Goal: Information Seeking & Learning: Learn about a topic

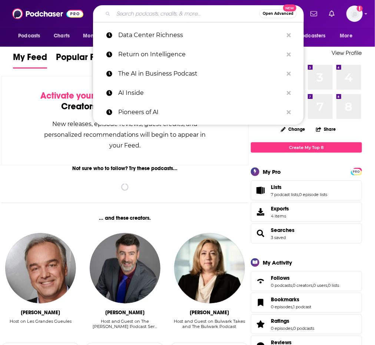
click at [145, 11] on input "Search podcasts, credits, & more..." at bounding box center [186, 14] width 146 height 12
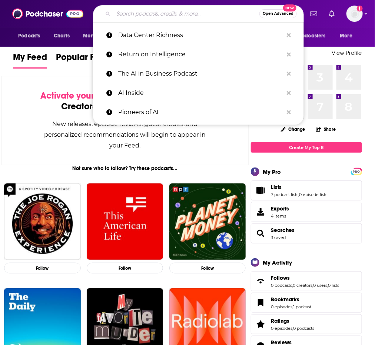
click at [157, 16] on input "Search podcasts, credits, & more..." at bounding box center [186, 14] width 146 height 12
paste input "Downtime Upload"
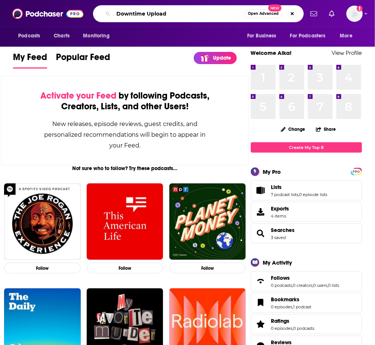
type input "Downtime Upload"
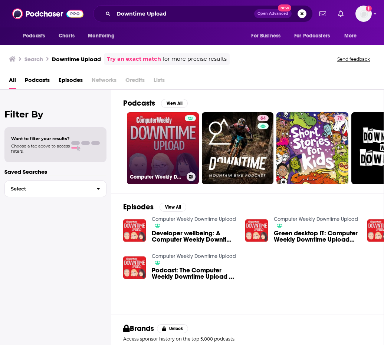
click at [157, 138] on link "Computer Weekly Downtime Upload" at bounding box center [163, 148] width 72 height 72
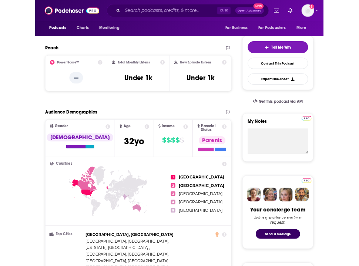
scroll to position [148, 0]
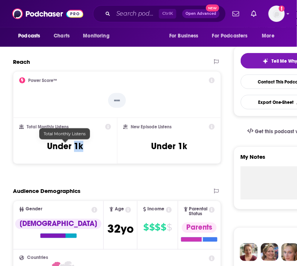
drag, startPoint x: 94, startPoint y: 152, endPoint x: 75, endPoint y: 150, distance: 19.7
click at [75, 150] on div "Total Monthly Listens Under 1k" at bounding box center [65, 141] width 92 height 34
copy h3 "1k"
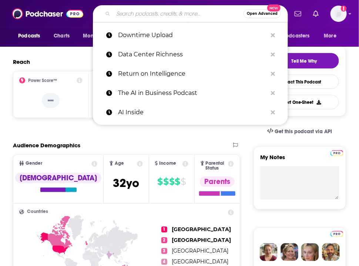
click at [132, 8] on input "Search podcasts, credits, & more..." at bounding box center [178, 14] width 130 height 12
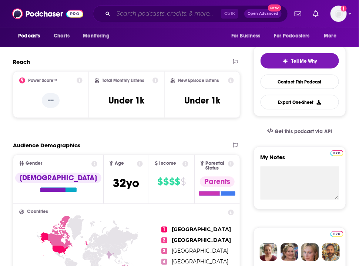
click at [142, 8] on input "Search podcasts, credits, & more..." at bounding box center [167, 14] width 108 height 12
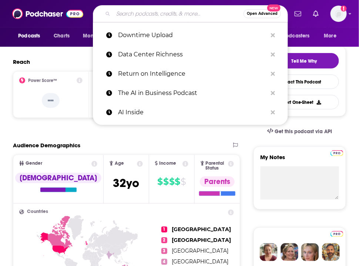
paste input "Tech Talk ([PERSON_NAME][GEOGRAPHIC_DATA])"
type input "Tech Talk ([PERSON_NAME][GEOGRAPHIC_DATA])"
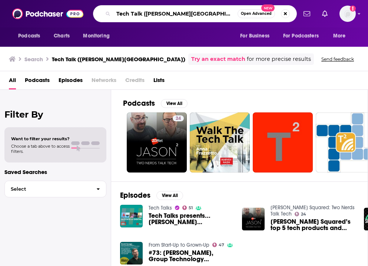
click at [199, 13] on input "Tech Talk ([PERSON_NAME][GEOGRAPHIC_DATA])" at bounding box center [175, 14] width 124 height 12
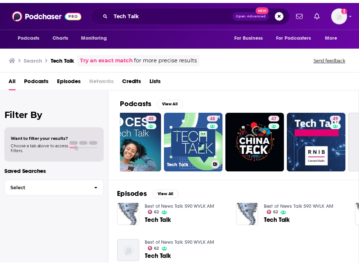
scroll to position [0, 150]
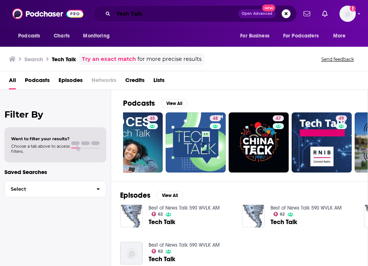
click at [150, 13] on input "Tech Talk" at bounding box center [175, 14] width 125 height 12
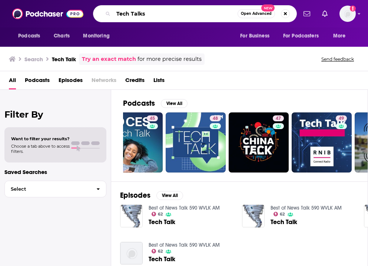
type input "Tech Talks"
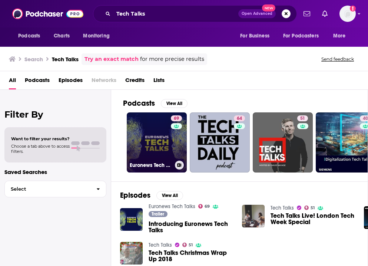
click at [154, 138] on link "69 Euronews Tech Talks" at bounding box center [157, 142] width 60 height 60
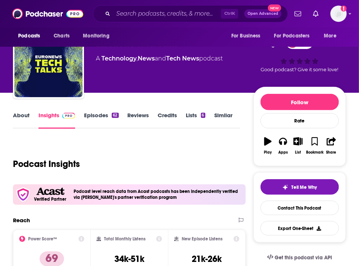
scroll to position [23, 0]
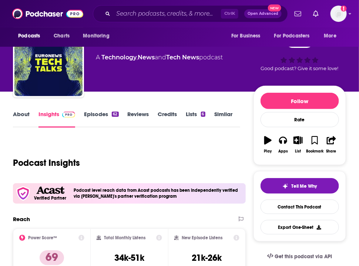
click at [103, 126] on link "Episodes 62" at bounding box center [101, 118] width 34 height 17
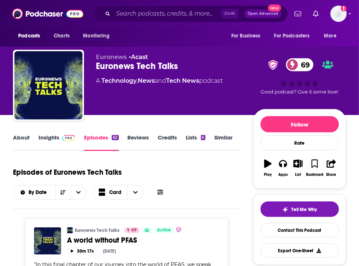
click at [58, 136] on link "Insights" at bounding box center [57, 142] width 37 height 17
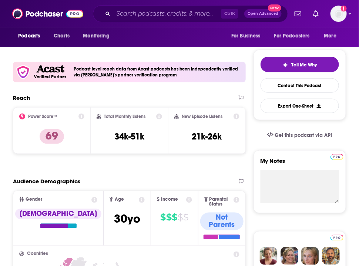
scroll to position [145, 0]
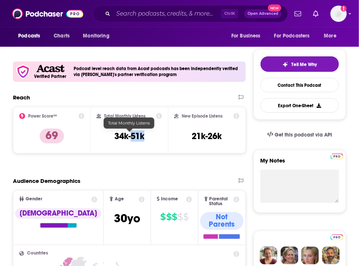
drag, startPoint x: 153, startPoint y: 136, endPoint x: 130, endPoint y: 134, distance: 23.1
click at [130, 134] on div "Total Monthly Listens 34k-51k" at bounding box center [130, 130] width 66 height 34
copy h3 "51k"
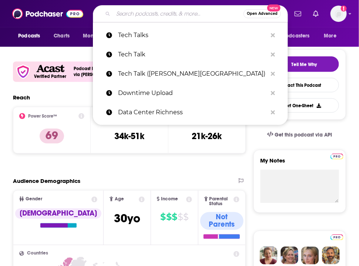
click at [148, 11] on input "Search podcasts, credits, & more..." at bounding box center [178, 14] width 130 height 12
paste input "The Near Futurist"
type input "The Near Futurist"
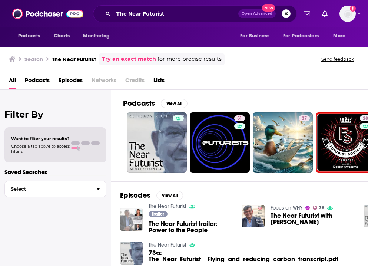
click at [321, 74] on div "All Podcasts Episodes Networks Credits Lists" at bounding box center [185, 81] width 353 height 15
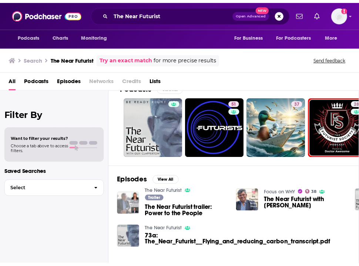
scroll to position [12, 0]
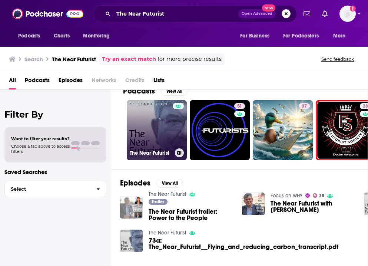
click at [156, 140] on link "The Near Futurist" at bounding box center [157, 130] width 60 height 60
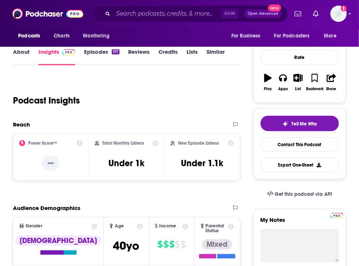
scroll to position [94, 0]
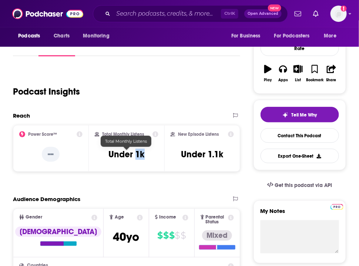
drag, startPoint x: 152, startPoint y: 157, endPoint x: 137, endPoint y: 155, distance: 15.4
click at [137, 155] on div "Total Monthly Listens Under 1k" at bounding box center [127, 148] width 64 height 34
copy h3 "1k"
click at [143, 150] on h3 "Under 1k" at bounding box center [127, 154] width 36 height 11
drag, startPoint x: 147, startPoint y: 153, endPoint x: 137, endPoint y: 158, distance: 11.1
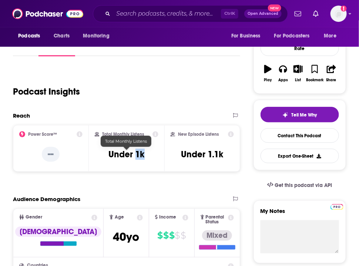
click at [137, 158] on div "Total Monthly Listens Under 1k" at bounding box center [127, 148] width 64 height 34
copy h3 "1k"
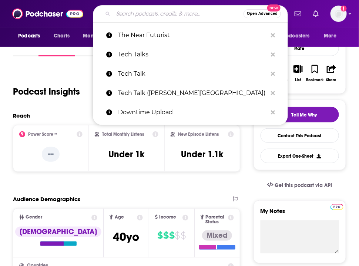
click at [157, 15] on input "Search podcasts, credits, & more..." at bounding box center [178, 14] width 130 height 12
paste input "Tech Tonic"
type input "Tech Tonic"
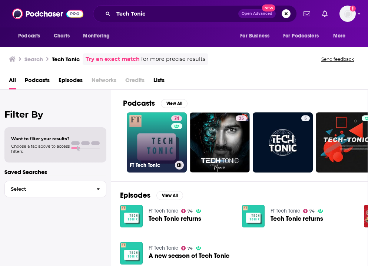
click at [159, 122] on link "74 FT Tech Tonic" at bounding box center [157, 142] width 60 height 60
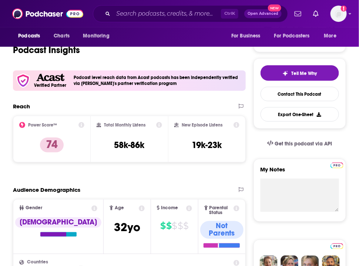
scroll to position [137, 0]
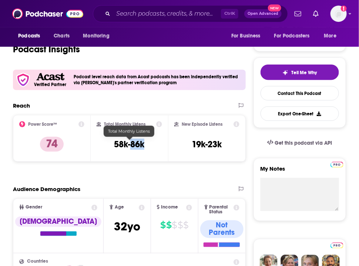
drag, startPoint x: 153, startPoint y: 143, endPoint x: 132, endPoint y: 146, distance: 20.5
click at [132, 146] on div "Total Monthly Listens 58k-86k" at bounding box center [130, 138] width 66 height 34
copy h3 "86k"
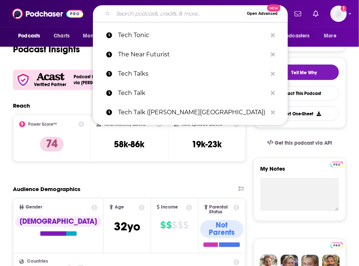
click at [185, 10] on input "Search podcasts, credits, & more..." at bounding box center [178, 14] width 130 height 12
paste input "The techUK Podcast"
type input "The techUK Podcast"
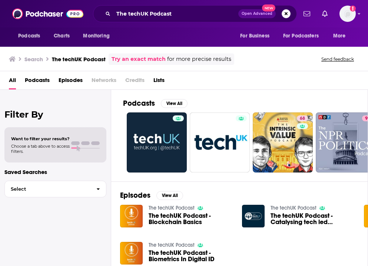
click at [315, 226] on div "The techUK Podcast - Catalysing tech led decarbonisation" at bounding box center [313, 219] width 84 height 15
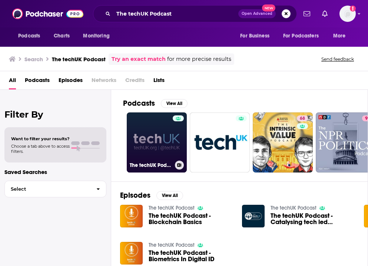
click at [175, 138] on div at bounding box center [178, 137] width 11 height 45
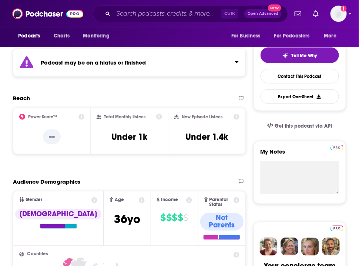
scroll to position [189, 0]
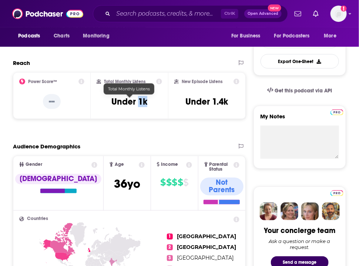
drag, startPoint x: 155, startPoint y: 103, endPoint x: 140, endPoint y: 102, distance: 14.2
click at [140, 102] on div "Total Monthly Listens Under 1k" at bounding box center [130, 96] width 66 height 34
copy h3 "1k"
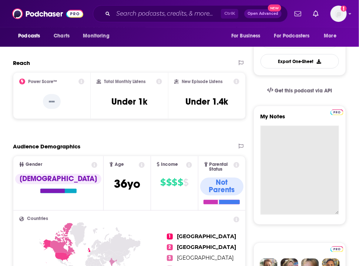
click at [334, 135] on textarea "My Notes" at bounding box center [300, 170] width 79 height 89
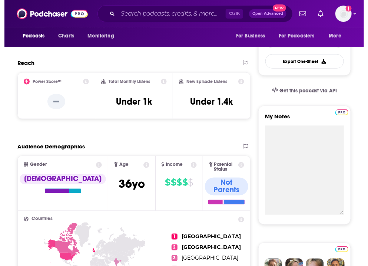
scroll to position [0, 0]
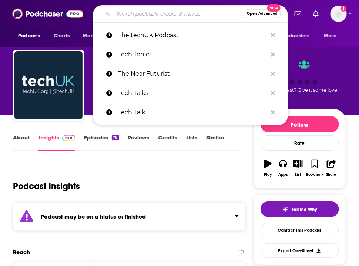
click at [177, 12] on input "Search podcasts, credits, & more..." at bounding box center [178, 14] width 130 height 12
paste input "Let's Talk About Tech (Podcast)"
type input "Let's Talk About Tech (Podcast)"
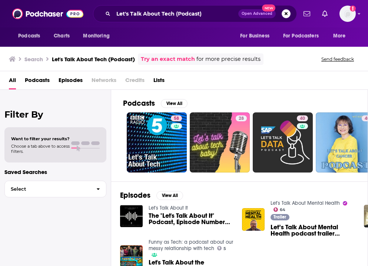
click at [338, 80] on div "All Podcasts Episodes Networks Credits Lists" at bounding box center [185, 81] width 353 height 15
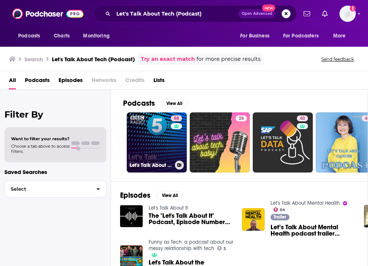
click at [148, 148] on link "58 Let's Talk About Tech" at bounding box center [157, 142] width 60 height 60
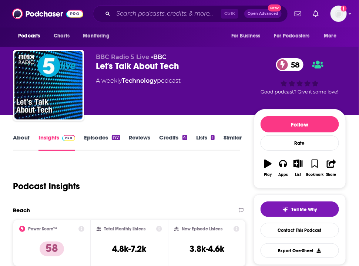
click at [352, 78] on div "BBC Radio 5 Live • BBC Let's Talk About Tech 58 A weekly Technology podcast 58 …" at bounding box center [179, 78] width 345 height 74
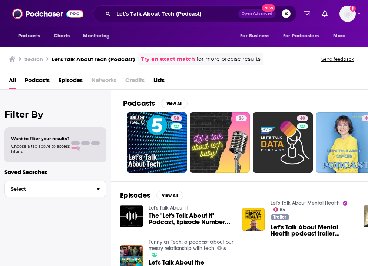
click at [36, 76] on span "Podcasts" at bounding box center [37, 81] width 25 height 15
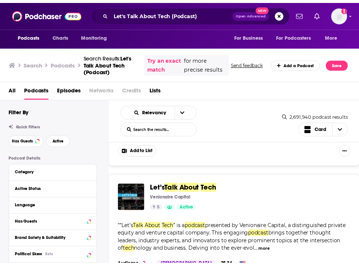
scroll to position [683, 0]
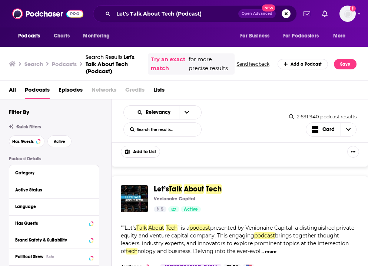
click at [306, 196] on div "Venionaire Capital" at bounding box center [253, 199] width 199 height 6
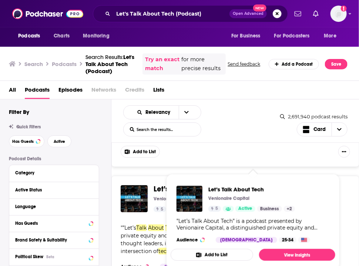
click at [182, 185] on div "Let’s Talk About Tech Venionaire Capital 5 Active Categories Business + 2 Busin…" at bounding box center [253, 214] width 165 height 69
click at [158, 185] on span "Let’s" at bounding box center [161, 188] width 15 height 9
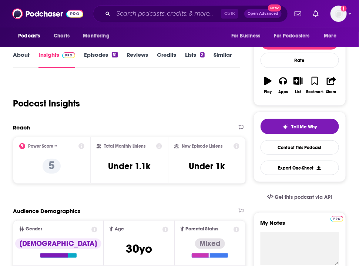
scroll to position [83, 0]
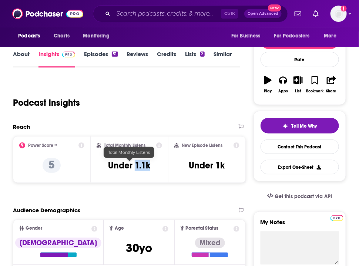
drag, startPoint x: 158, startPoint y: 163, endPoint x: 135, endPoint y: 166, distance: 23.5
click at [135, 166] on div "Total Monthly Listens Under 1.1k" at bounding box center [130, 159] width 66 height 34
copy h3 "1.1k"
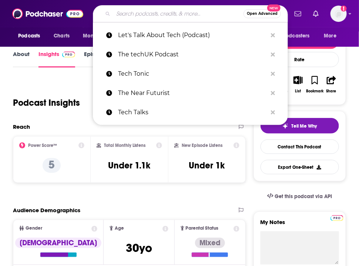
click at [155, 19] on input "Search podcasts, credits, & more..." at bounding box center [178, 14] width 130 height 12
paste input "Data Centre 4.0"
type input "Data Centre 4.0"
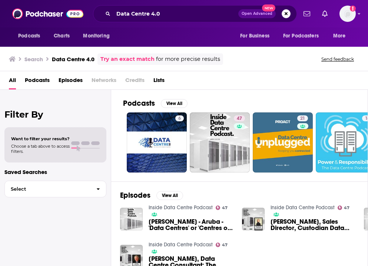
click at [335, 83] on div "All Podcasts Episodes Networks Credits Lists" at bounding box center [185, 81] width 353 height 15
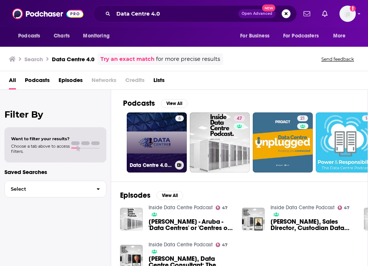
click at [168, 130] on link "6 Data Centre 4.0: The future of the digital ecosystem" at bounding box center [157, 142] width 60 height 60
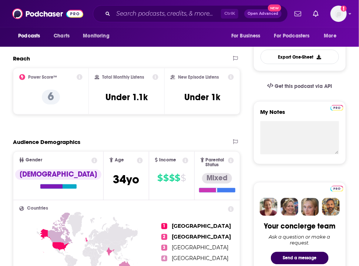
scroll to position [193, 0]
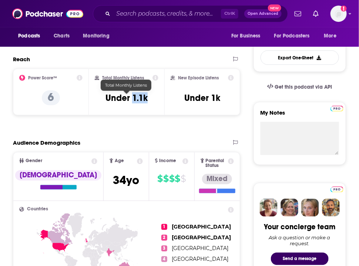
drag, startPoint x: 157, startPoint y: 97, endPoint x: 133, endPoint y: 99, distance: 23.5
click at [133, 99] on div "Total Monthly Listens Under 1.1k" at bounding box center [127, 92] width 64 height 34
copy h3 "1.1k"
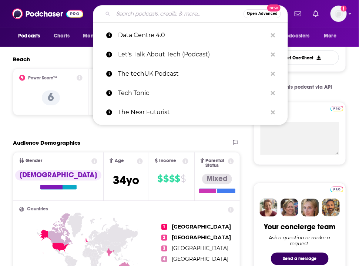
click at [136, 12] on input "Search podcasts, credits, & more..." at bounding box center [178, 14] width 130 height 12
paste input "Data [DEMOGRAPHIC_DATA]"
type input "Data [DEMOGRAPHIC_DATA]"
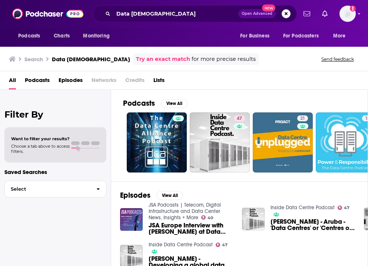
click at [342, 95] on div "Podcasts View All 47 21 18 0 6 + 26k" at bounding box center [245, 136] width 245 height 92
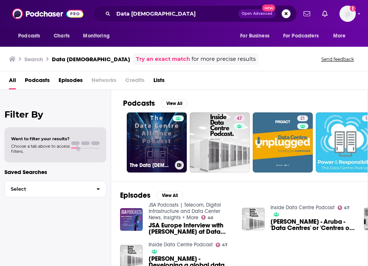
click at [148, 148] on link "The Data [DEMOGRAPHIC_DATA] Podcast" at bounding box center [157, 142] width 60 height 60
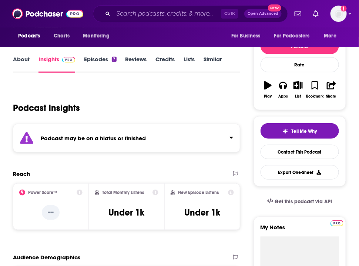
scroll to position [163, 0]
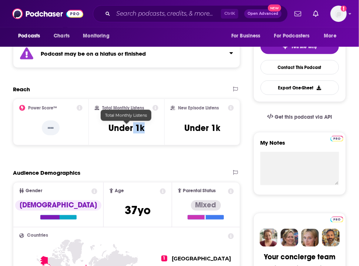
drag, startPoint x: 147, startPoint y: 128, endPoint x: 133, endPoint y: 126, distance: 13.9
click at [133, 126] on div "Total Monthly Listens Under 1k" at bounding box center [127, 122] width 64 height 34
copy h3 "1k"
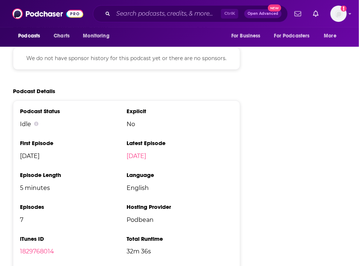
scroll to position [832, 0]
